Goal: Check status

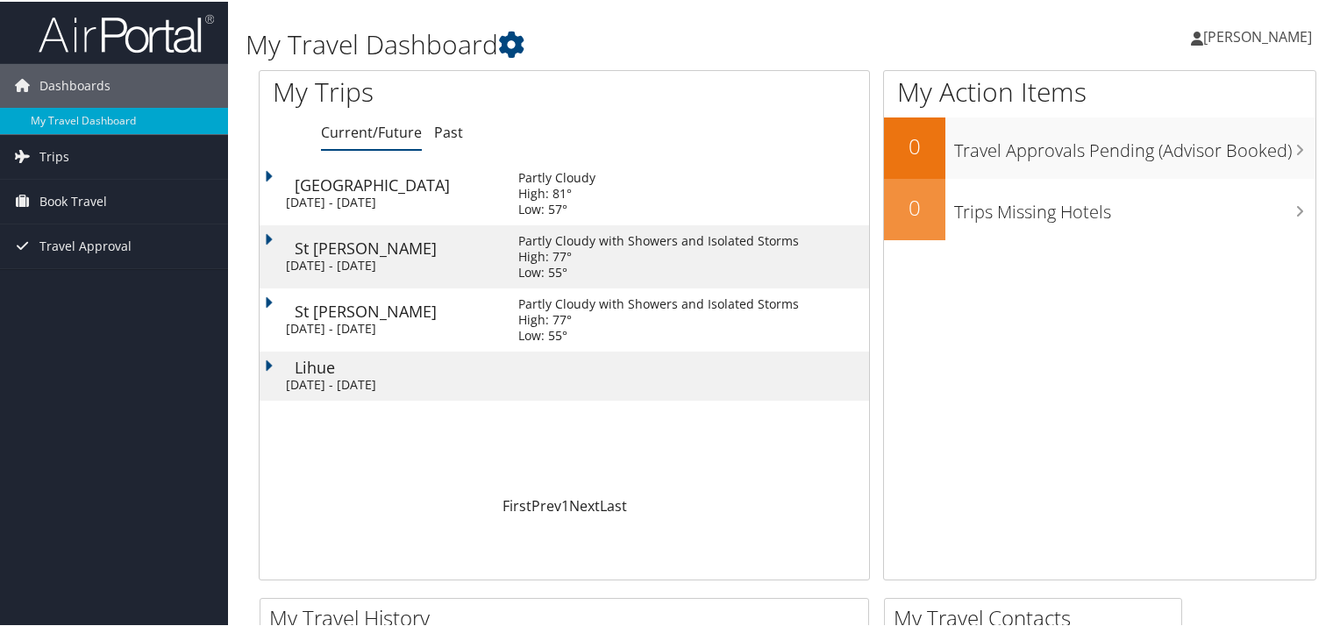
click at [268, 236] on td "St [PERSON_NAME] [DATE] - [DATE]" at bounding box center [380, 255] width 241 height 63
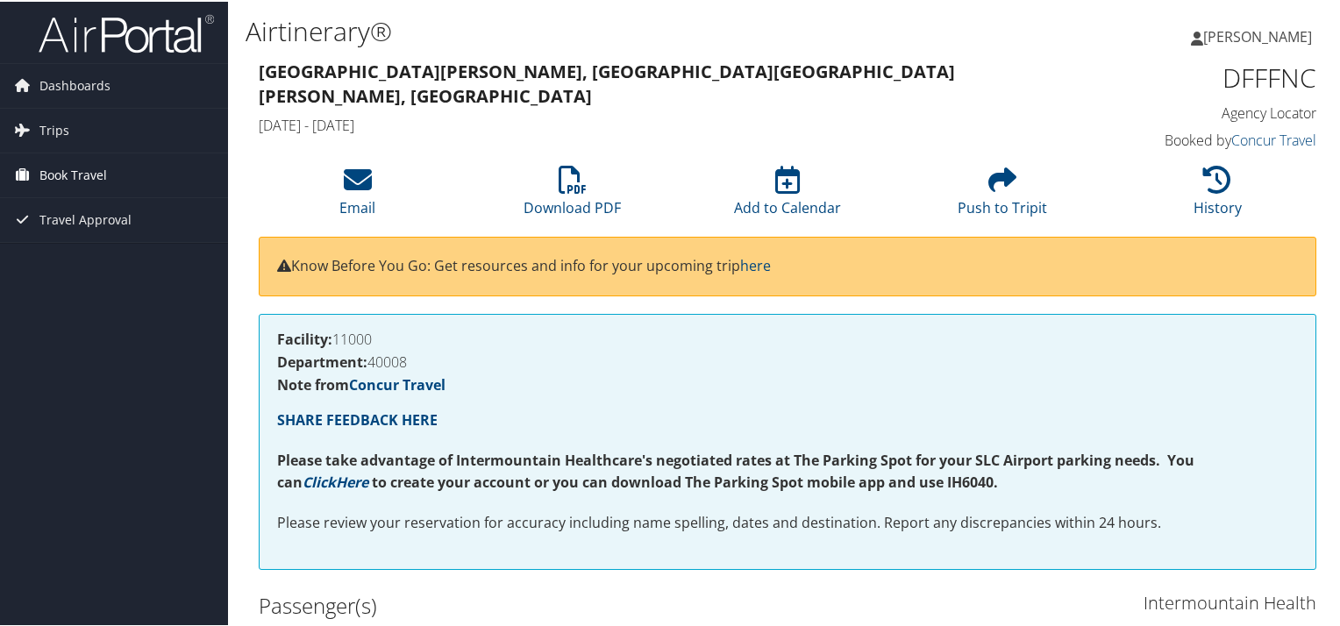
click at [56, 167] on span "Book Travel" at bounding box center [73, 174] width 68 height 44
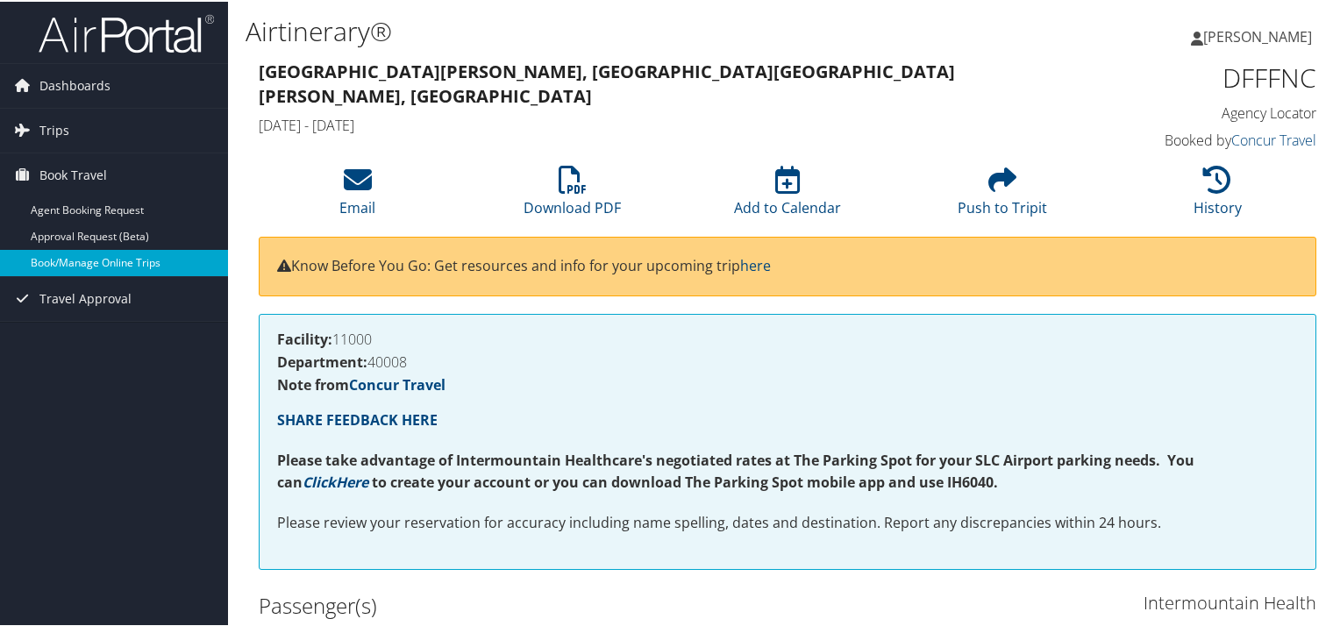
click at [56, 259] on link "Book/Manage Online Trips" at bounding box center [114, 261] width 228 height 26
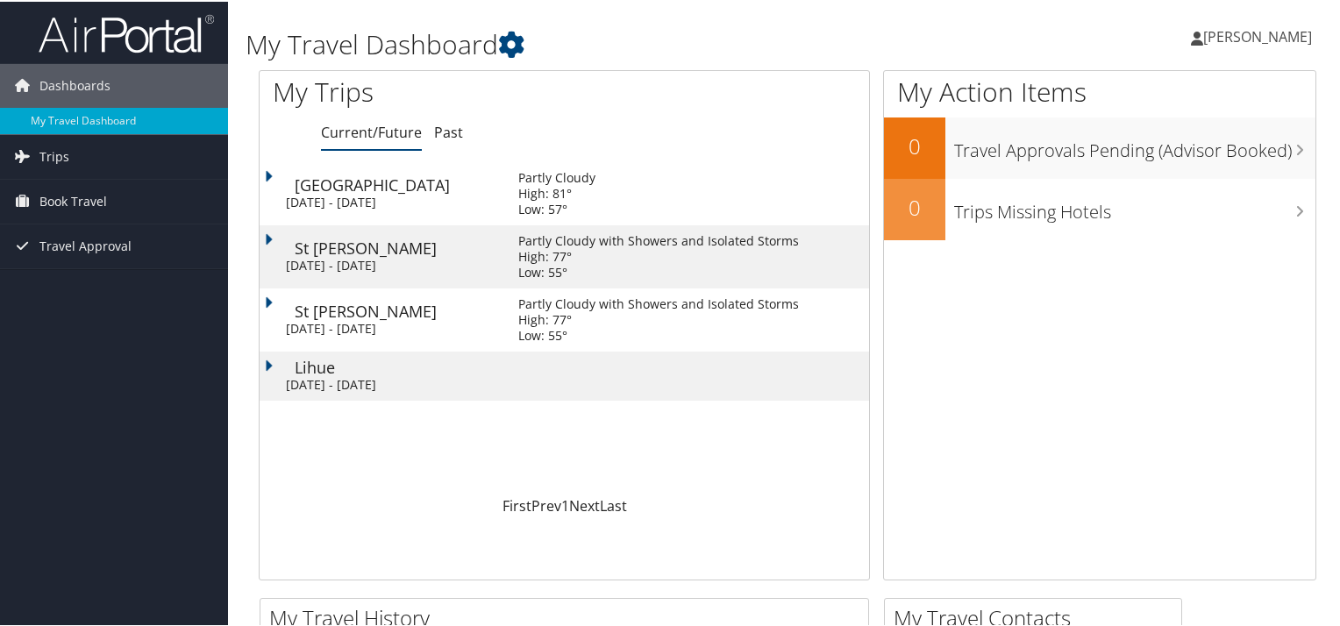
click at [407, 262] on div "[DATE] - [DATE]" at bounding box center [389, 264] width 206 height 16
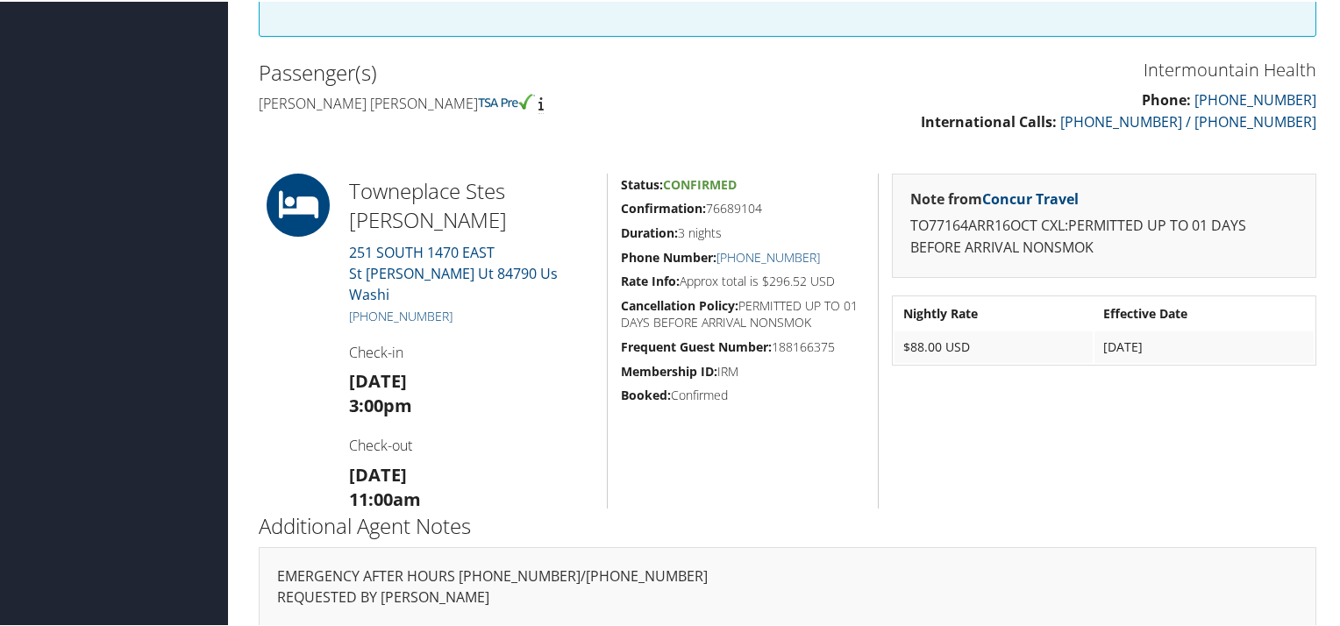
scroll to position [532, 0]
